Goal: Task Accomplishment & Management: Use online tool/utility

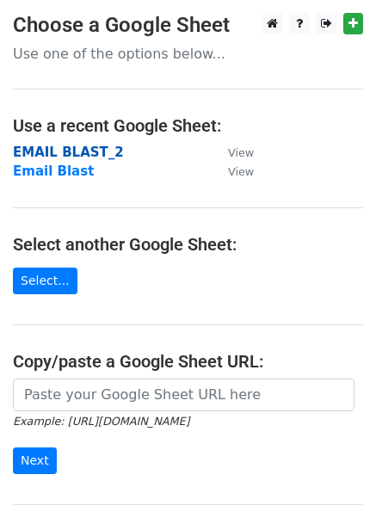
click at [84, 151] on strong "EMAIL BLAST_2" at bounding box center [68, 152] width 111 height 15
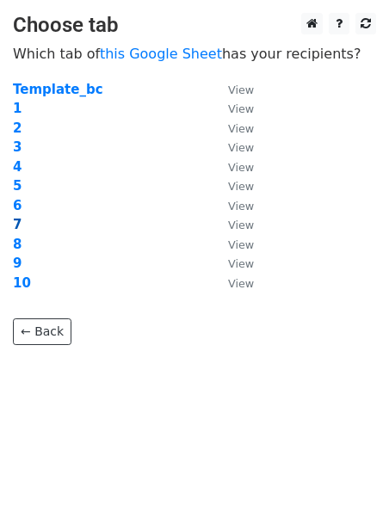
click at [18, 223] on strong "7" at bounding box center [17, 224] width 9 height 15
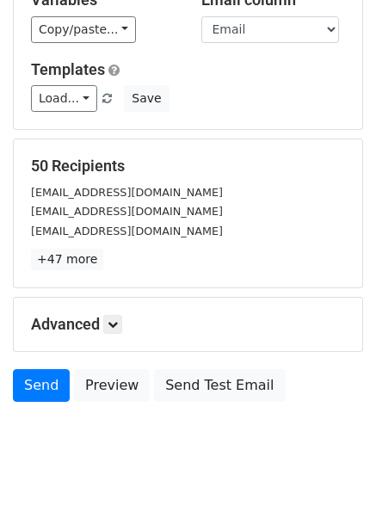
scroll to position [209, 0]
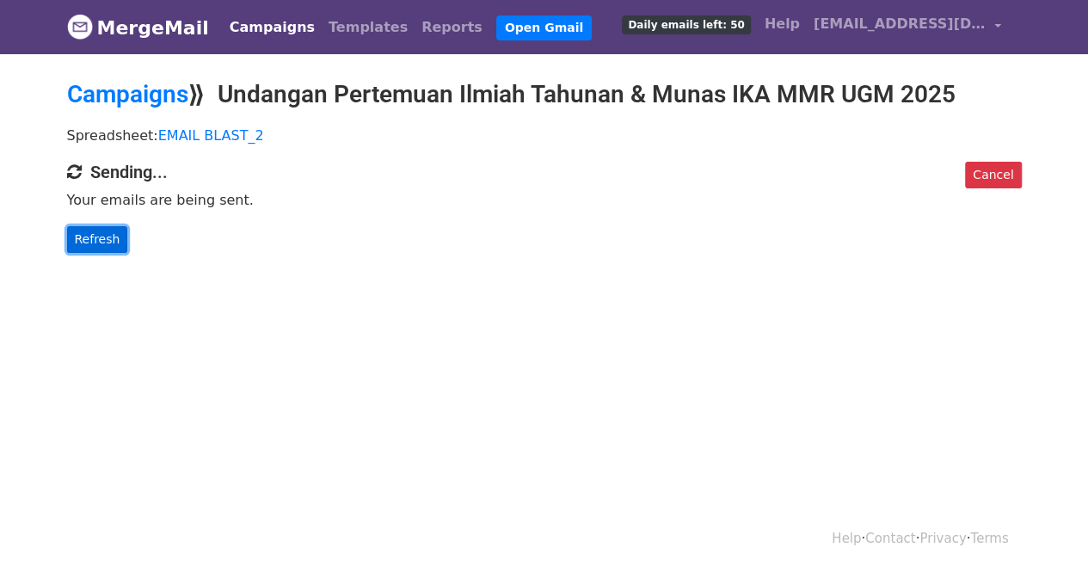
click at [107, 231] on link "Refresh" at bounding box center [97, 239] width 61 height 27
